Goal: Navigation & Orientation: Go to known website

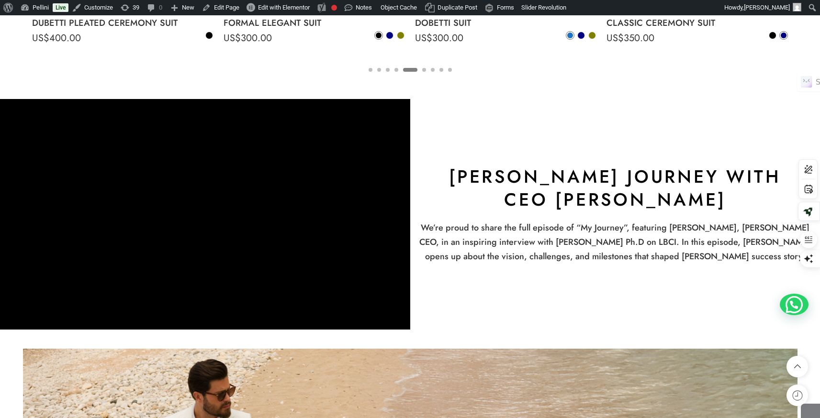
scroll to position [2883, 0]
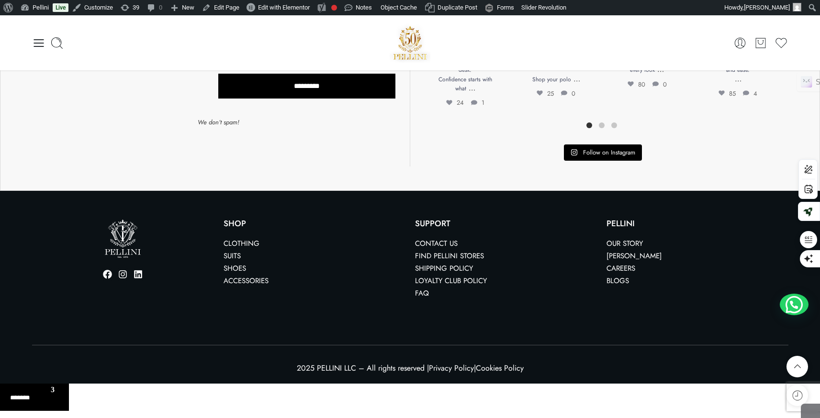
click at [30, 397] on select "******* *** *****" at bounding box center [34, 394] width 69 height 20
select select "**"
click at [0, 384] on select "******* *** *****" at bounding box center [34, 394] width 69 height 20
